Goal: Task Accomplishment & Management: Manage account settings

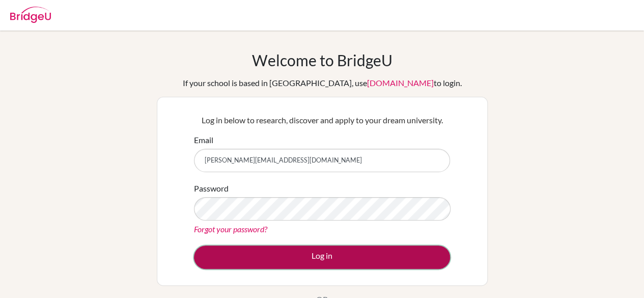
click at [301, 261] on button "Log in" at bounding box center [322, 256] width 256 height 23
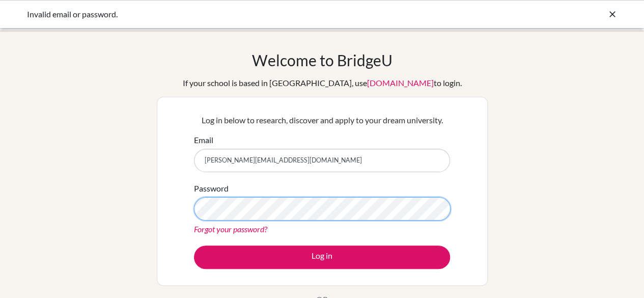
click at [194, 245] on button "Log in" at bounding box center [322, 256] width 256 height 23
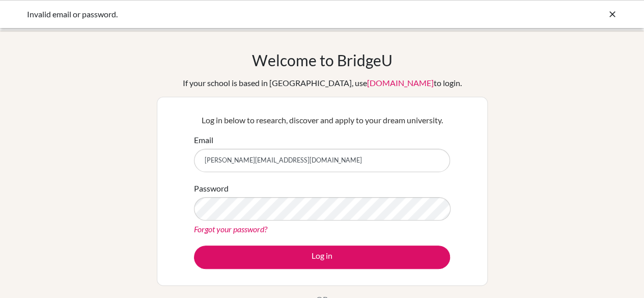
click at [312, 163] on input "[PERSON_NAME][EMAIL_ADDRESS][DOMAIN_NAME]" at bounding box center [322, 160] width 256 height 23
type input "f"
type input "[EMAIL_ADDRESS][DOMAIN_NAME]"
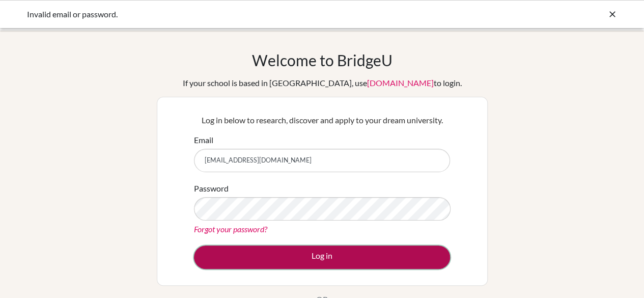
click at [348, 262] on button "Log in" at bounding box center [322, 256] width 256 height 23
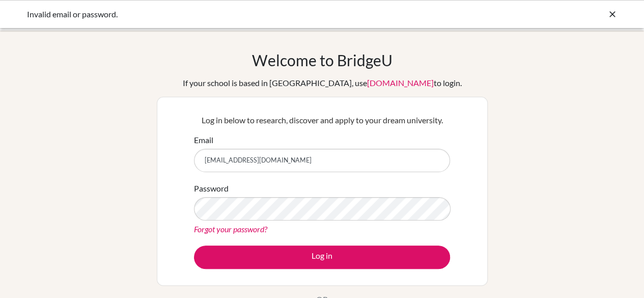
click at [301, 163] on input "[EMAIL_ADDRESS][DOMAIN_NAME]" at bounding box center [322, 160] width 256 height 23
type input "x"
type input "[PERSON_NAME][EMAIL_ADDRESS][DOMAIN_NAME]"
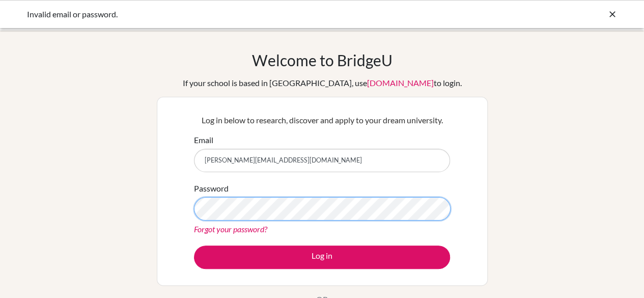
click at [194, 245] on button "Log in" at bounding box center [322, 256] width 256 height 23
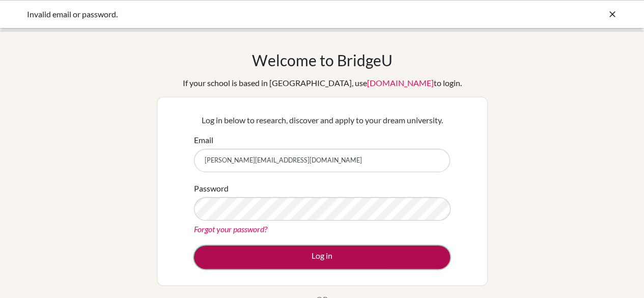
click at [296, 255] on button "Log in" at bounding box center [322, 256] width 256 height 23
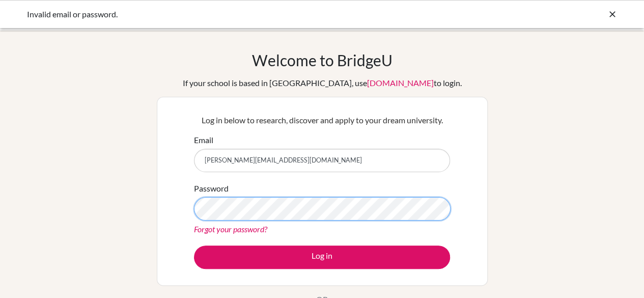
click at [194, 245] on button "Log in" at bounding box center [322, 256] width 256 height 23
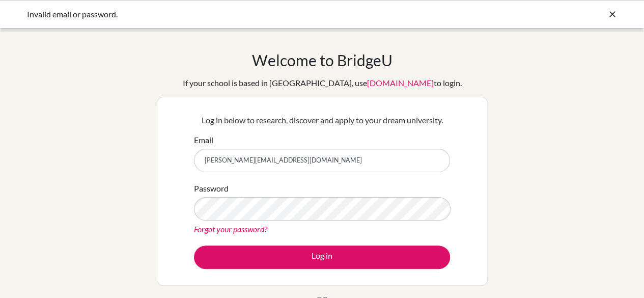
click at [247, 228] on link "Forgot your password?" at bounding box center [230, 229] width 73 height 10
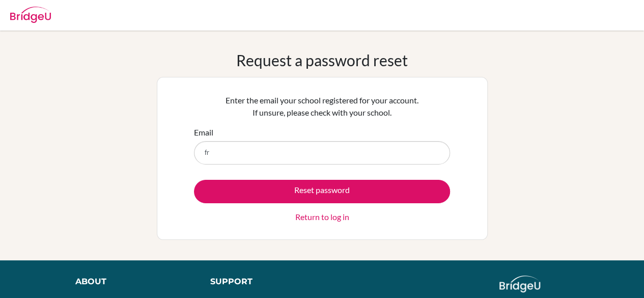
type input "[PERSON_NAME][EMAIL_ADDRESS][DOMAIN_NAME]"
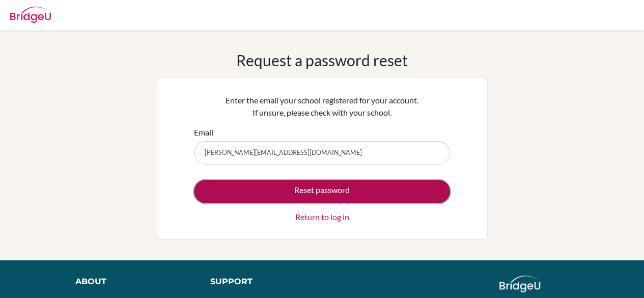
click at [318, 190] on button "Reset password" at bounding box center [322, 191] width 256 height 23
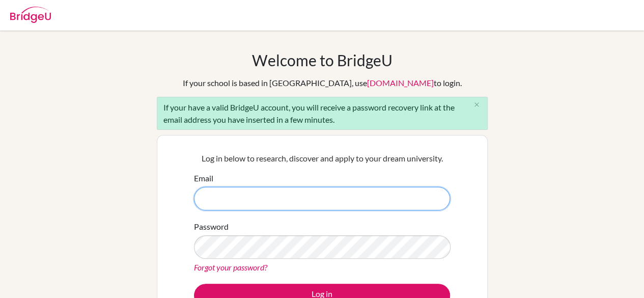
click at [283, 205] on input "Email" at bounding box center [322, 198] width 256 height 23
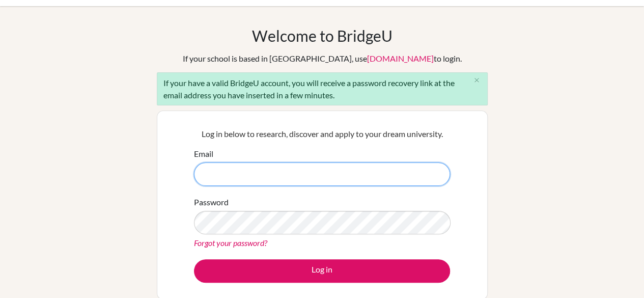
scroll to position [25, 0]
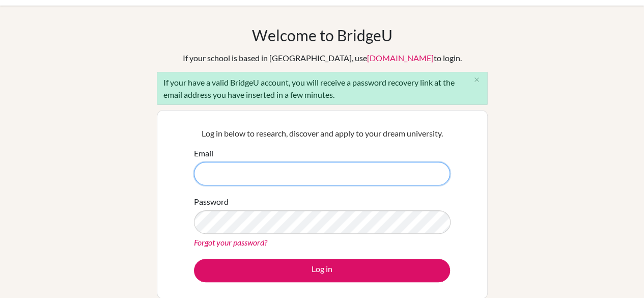
click at [261, 162] on input "Email" at bounding box center [322, 173] width 256 height 23
type input "[PERSON_NAME][EMAIL_ADDRESS][DOMAIN_NAME]"
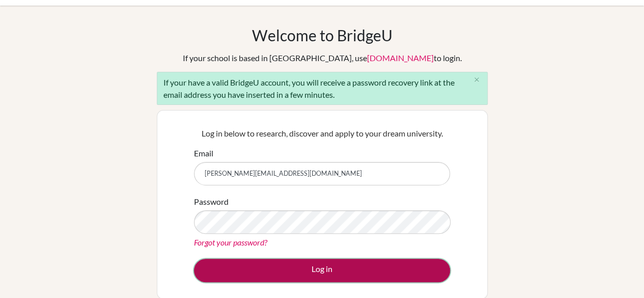
click at [301, 270] on button "Log in" at bounding box center [322, 270] width 256 height 23
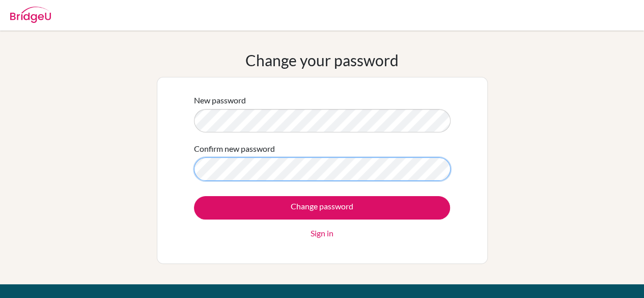
click at [194, 196] on input "Change password" at bounding box center [322, 207] width 256 height 23
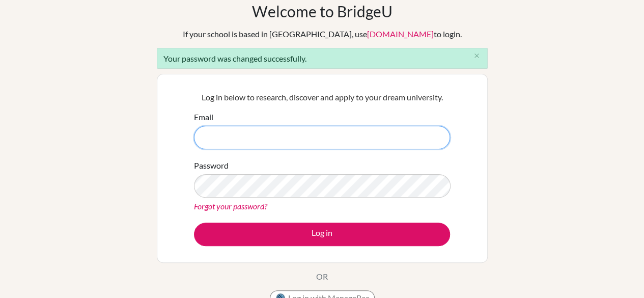
scroll to position [50, 0]
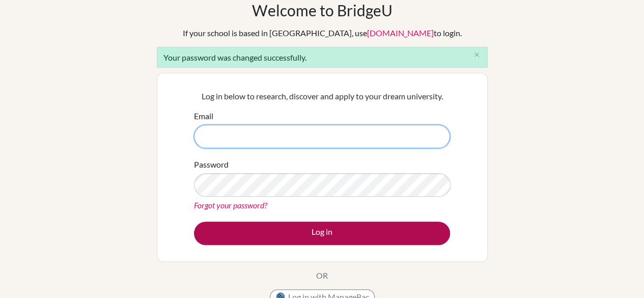
type input "[PERSON_NAME][EMAIL_ADDRESS][DOMAIN_NAME]"
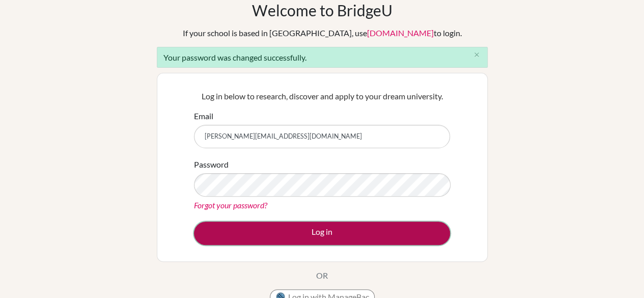
click at [337, 231] on button "Log in" at bounding box center [322, 232] width 256 height 23
